Goal: Task Accomplishment & Management: Use online tool/utility

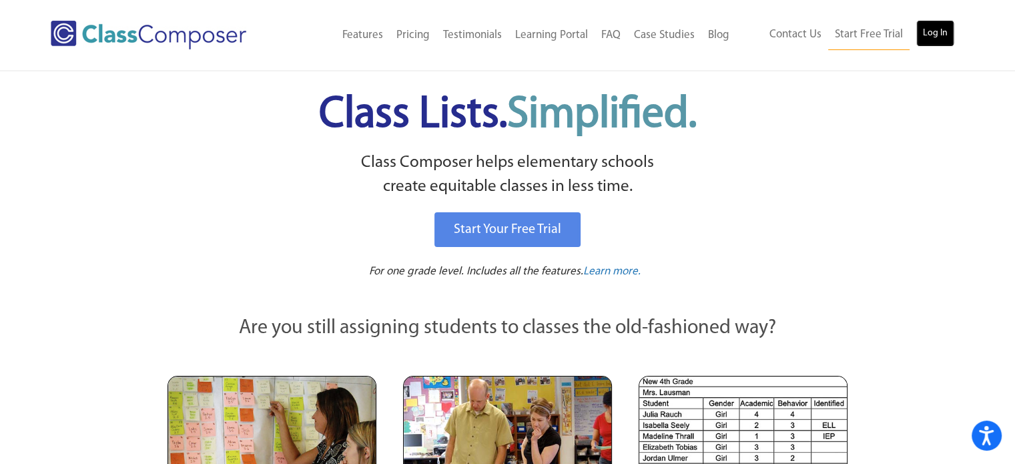
click at [927, 38] on link "Log In" at bounding box center [935, 33] width 38 height 27
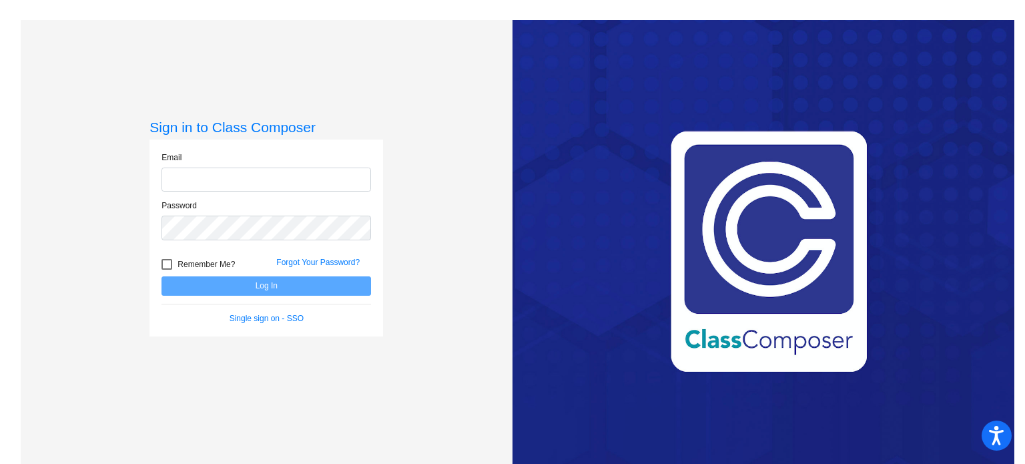
type input "kateri.sanders@rrps.net"
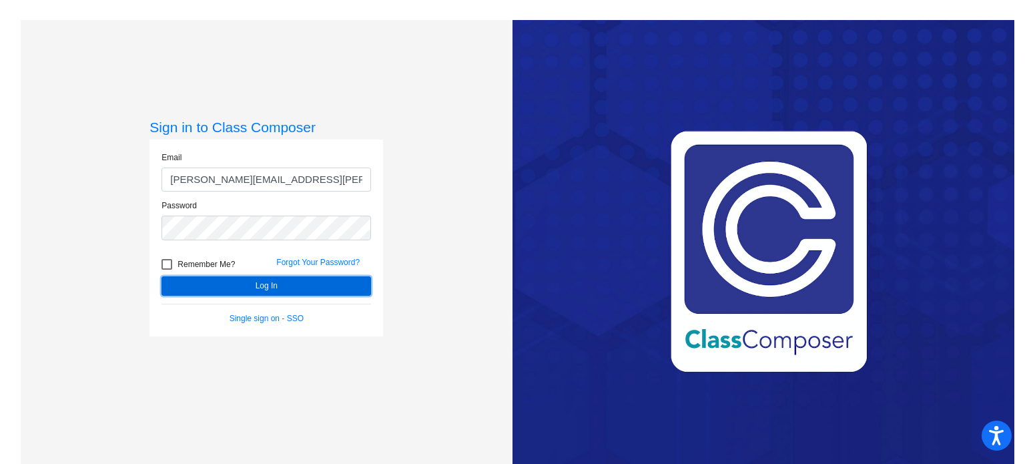
click at [257, 283] on button "Log In" at bounding box center [265, 285] width 209 height 19
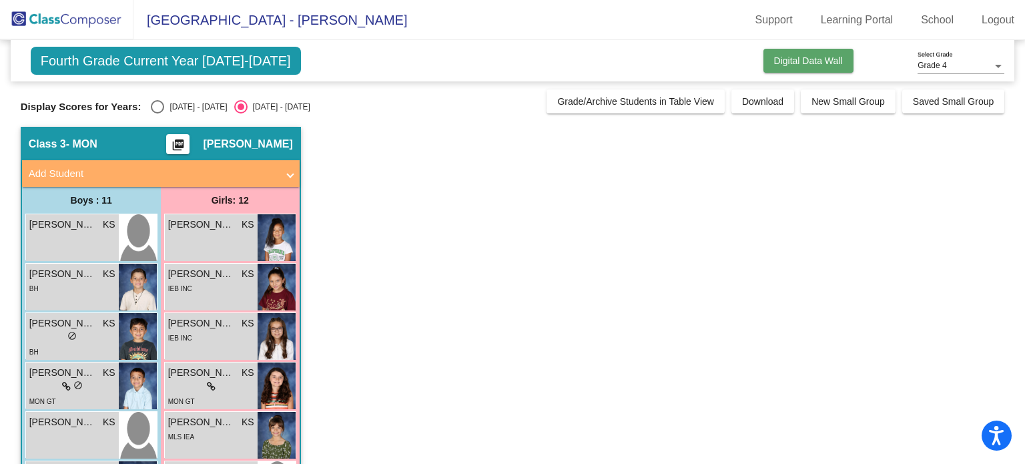
click at [782, 63] on span "Digital Data Wall" at bounding box center [808, 60] width 69 height 11
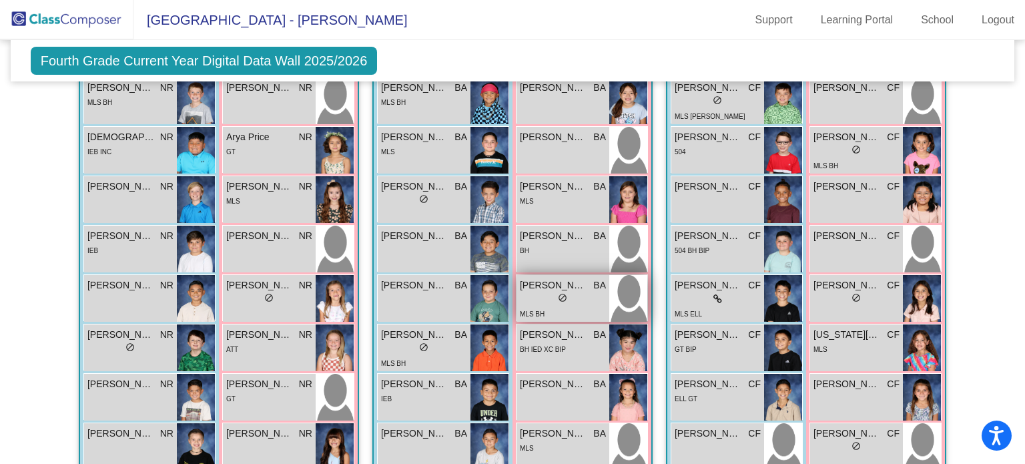
scroll to position [1111, 0]
